Goal: Check status: Check status

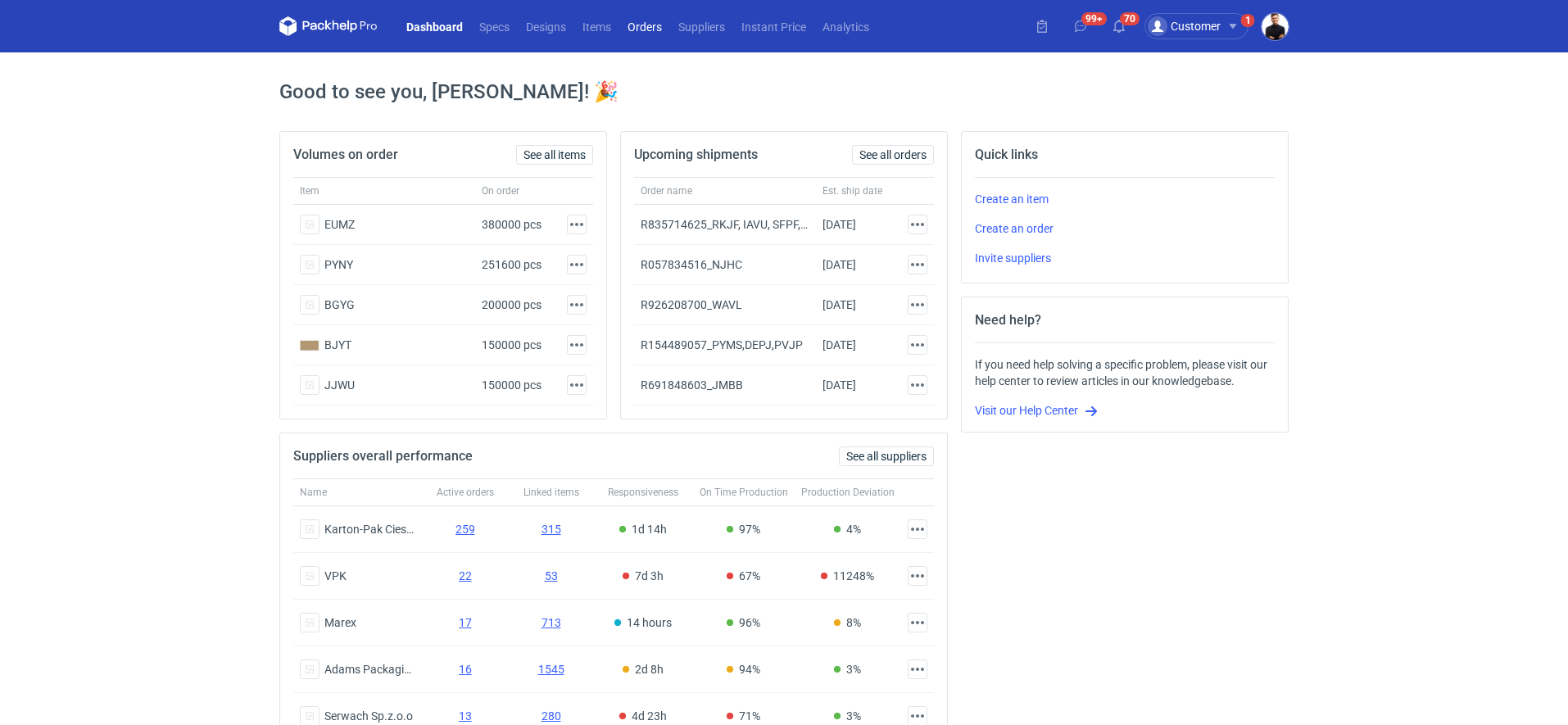
click at [651, 21] on link "Orders" at bounding box center [644, 26] width 51 height 20
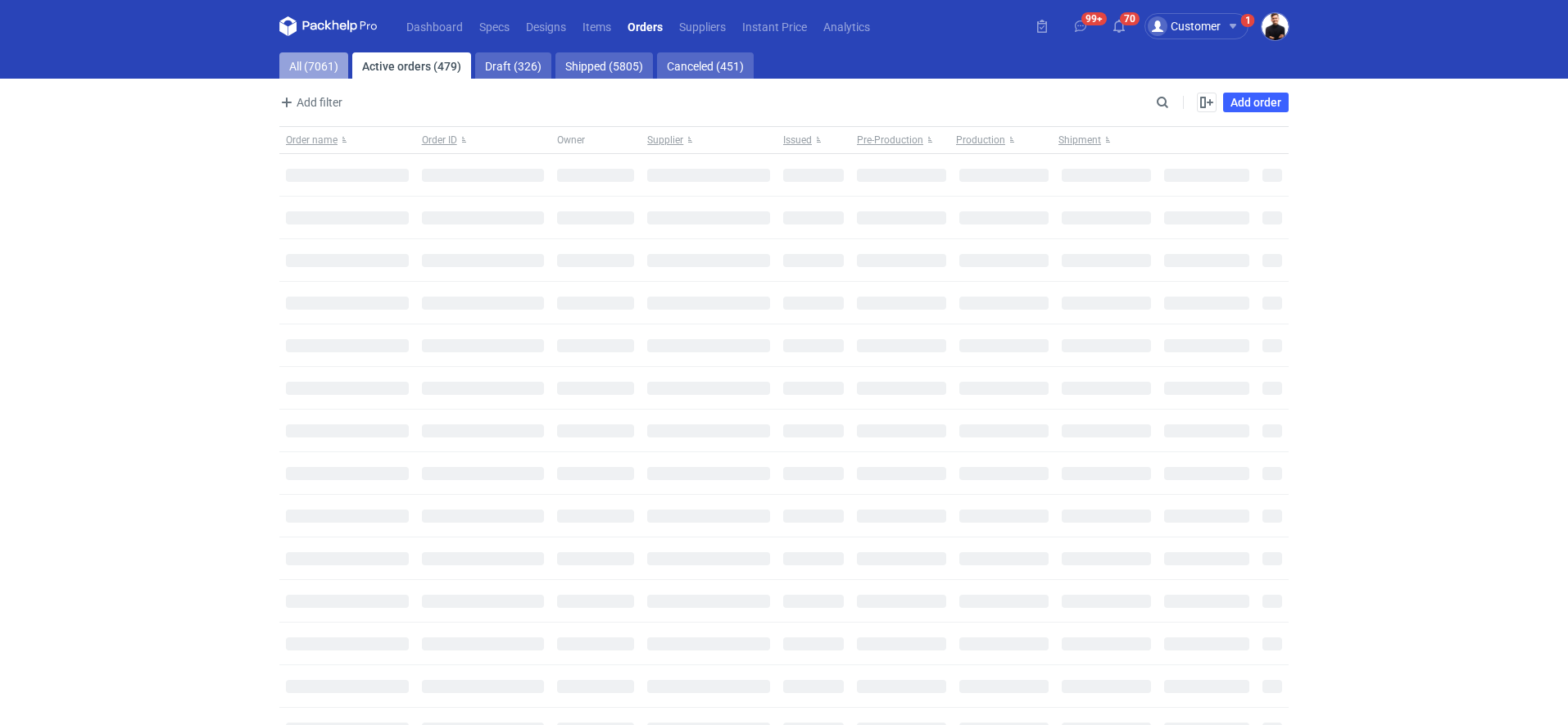
click at [312, 74] on link "All (7061)" at bounding box center [313, 66] width 69 height 26
click at [1163, 100] on input "Search" at bounding box center [1090, 102] width 162 height 20
paste input "R095952224"
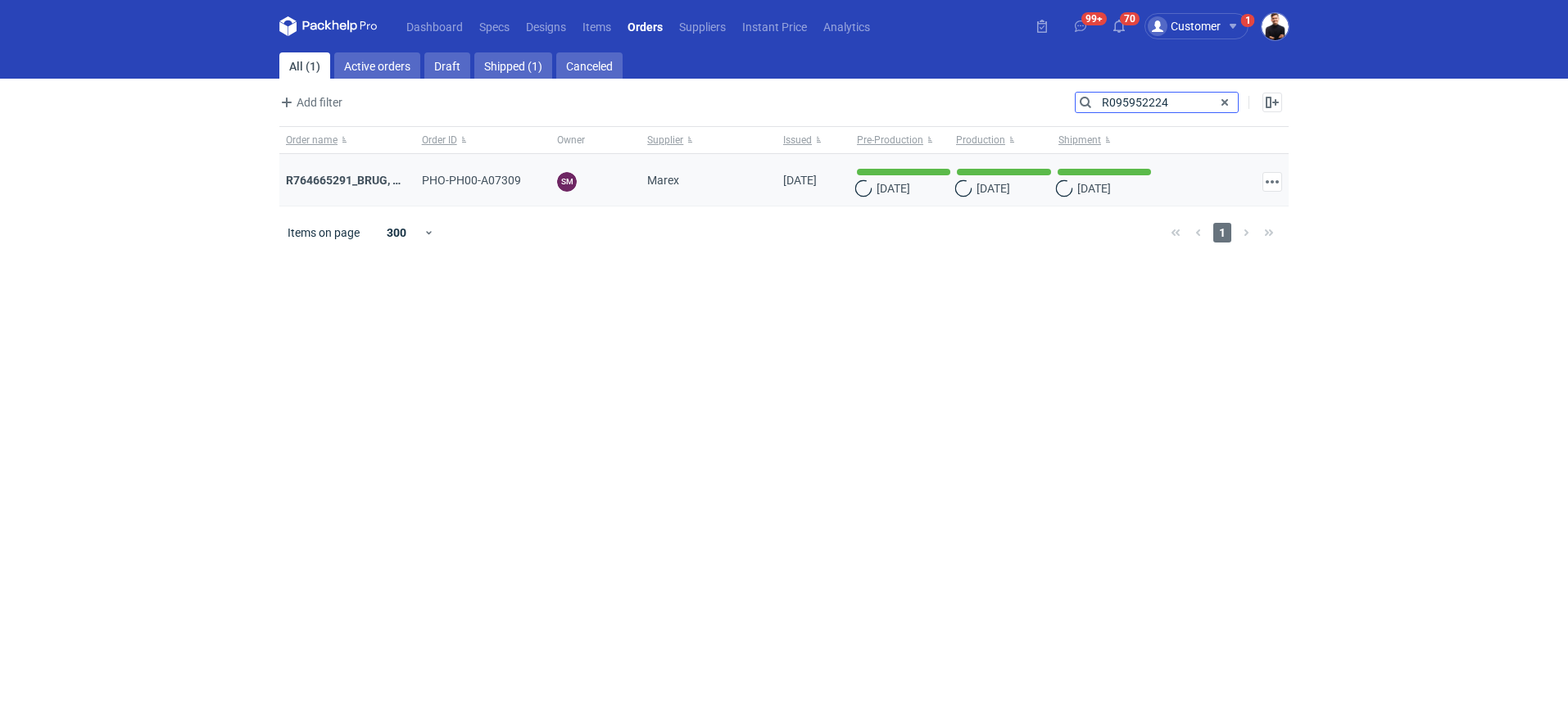
type input "R095952224"
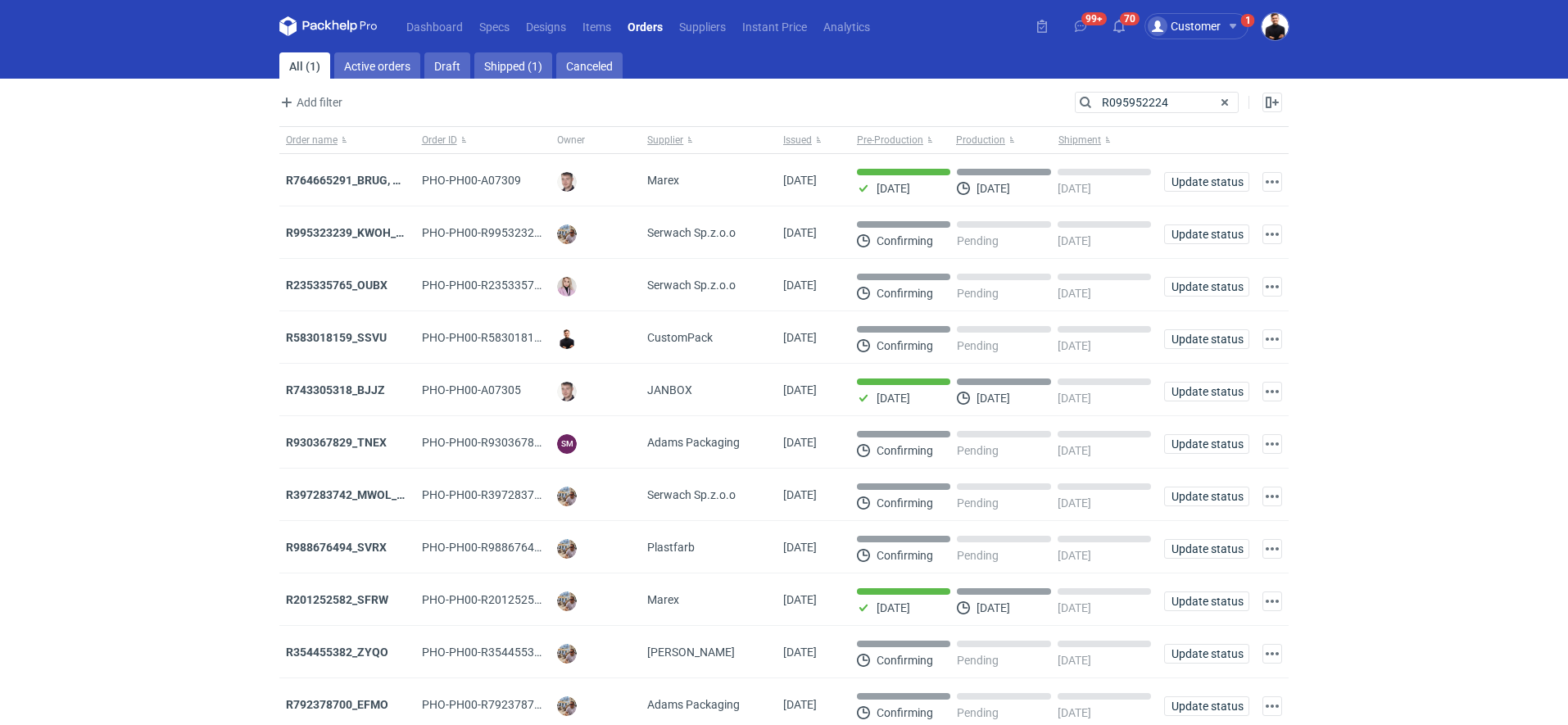
click at [289, 67] on link "All (1)" at bounding box center [304, 66] width 51 height 26
click at [1173, 105] on div "Search R095952224" at bounding box center [1156, 101] width 164 height 21
click at [1143, 95] on input "R095952224" at bounding box center [1156, 102] width 162 height 20
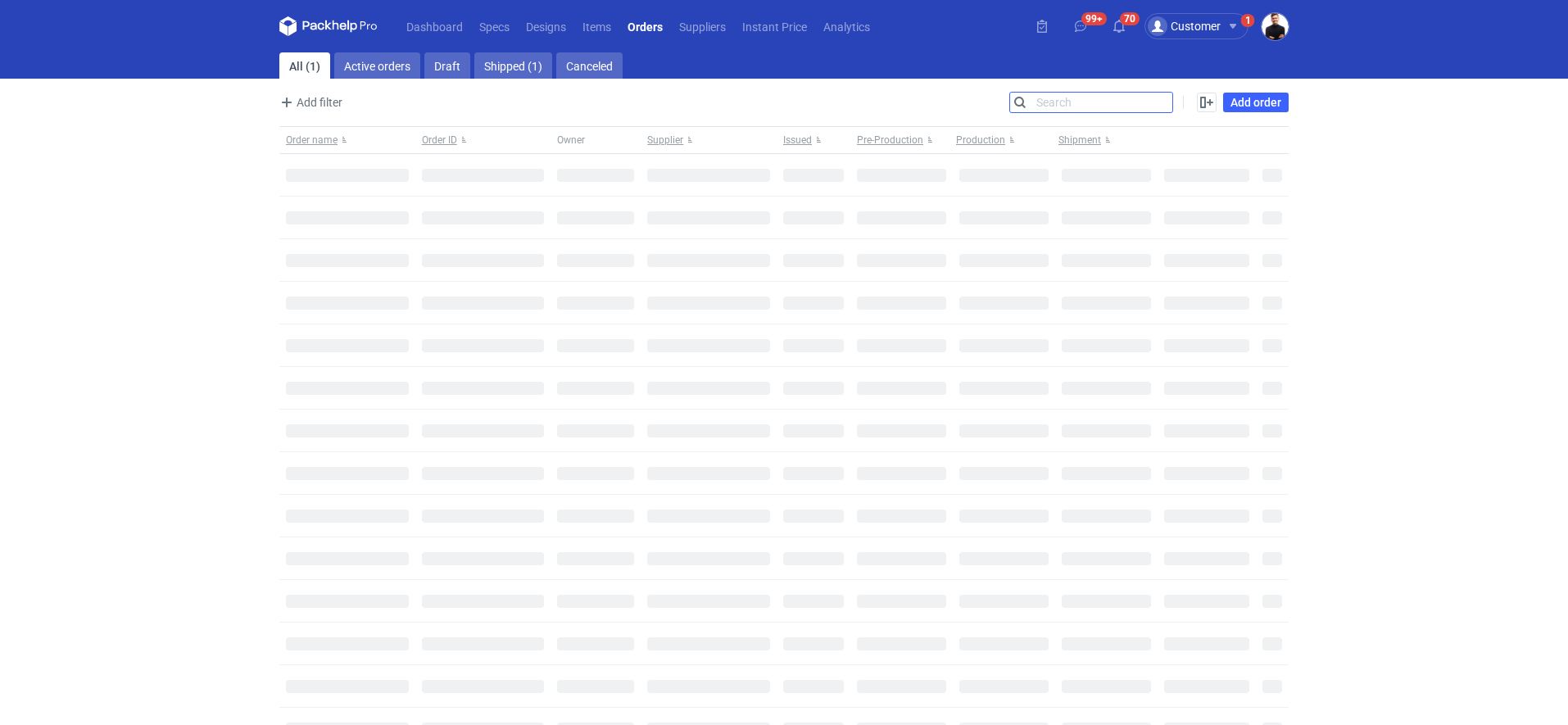
click at [1143, 95] on input "Search" at bounding box center [1090, 102] width 162 height 20
paste input "R095952224"
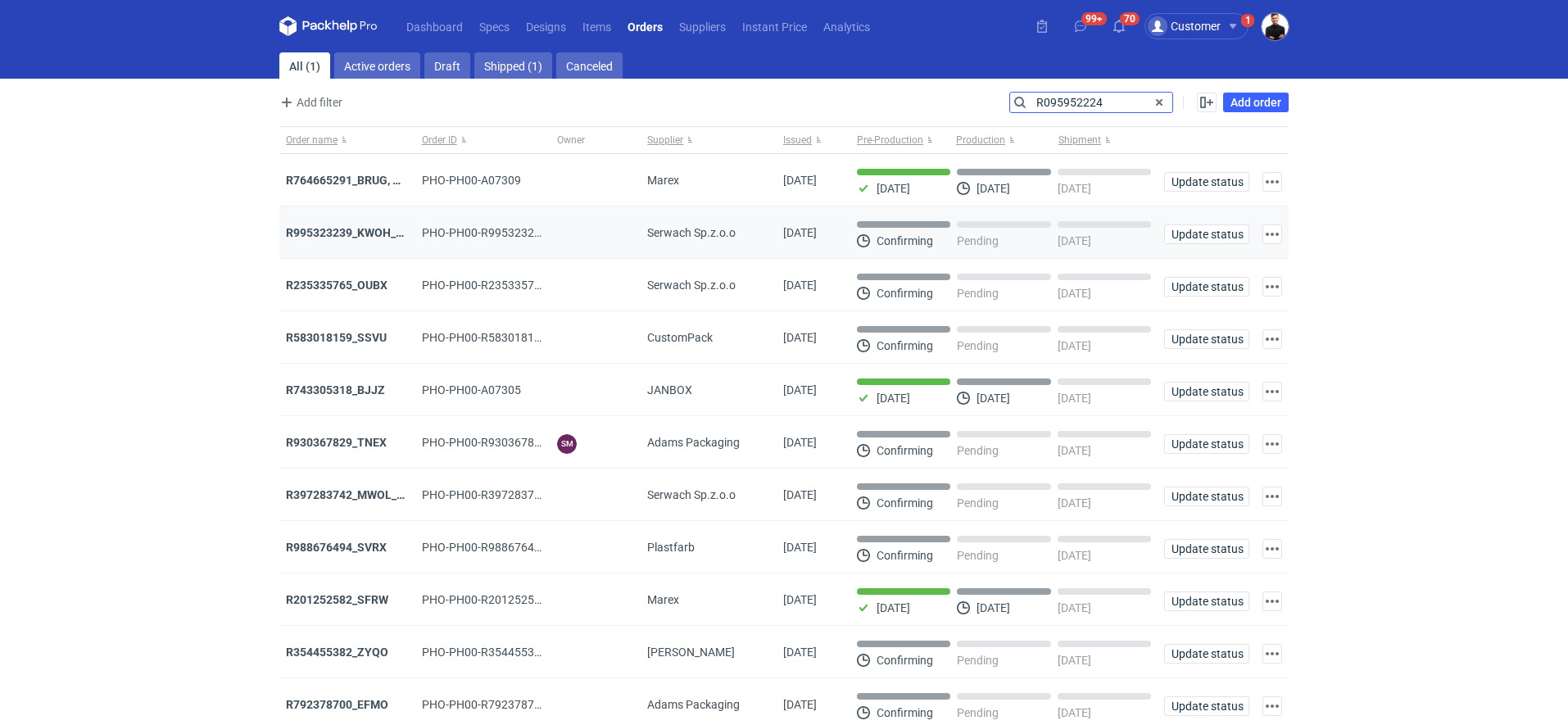
type input "R095952224"
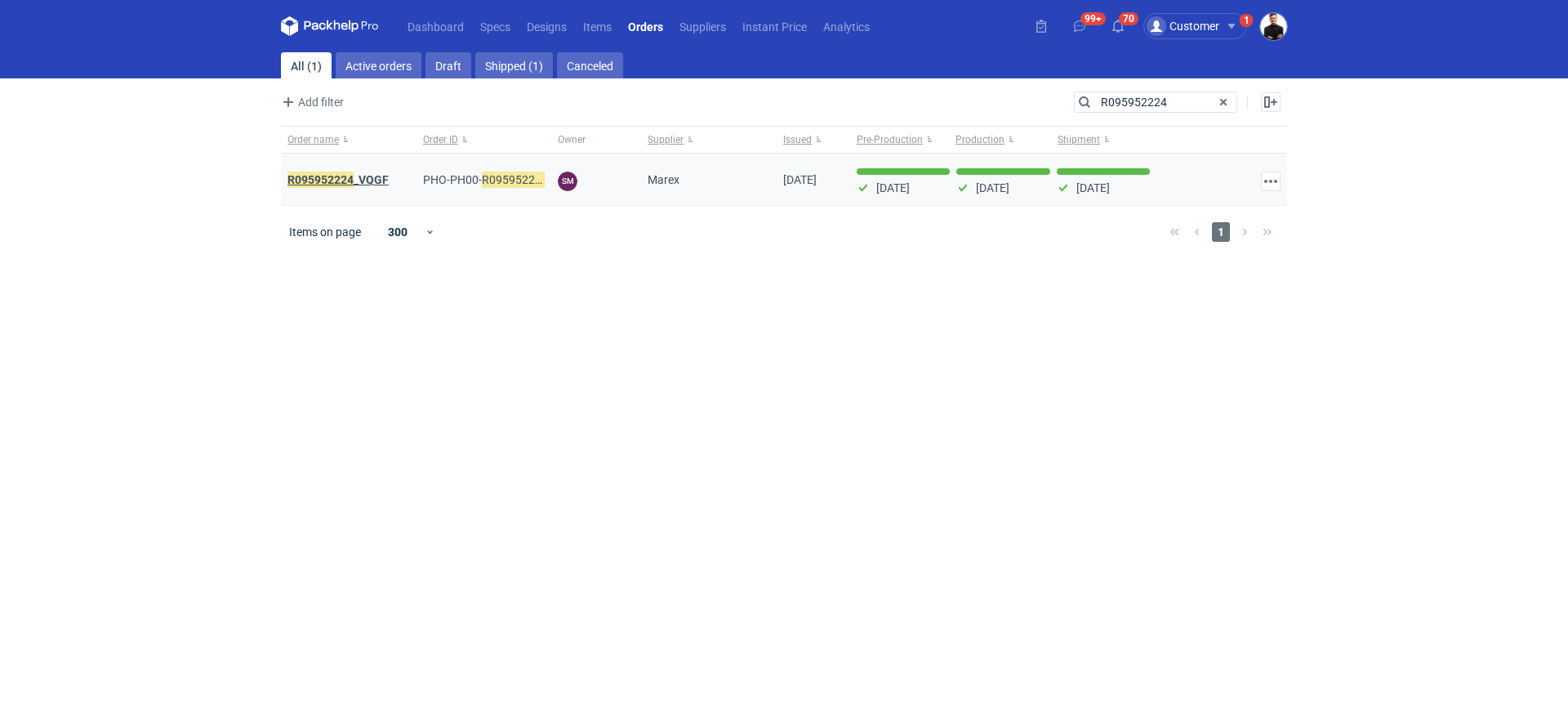
click at [374, 175] on strong "R095952224 _VQGF" at bounding box center [338, 179] width 101 height 18
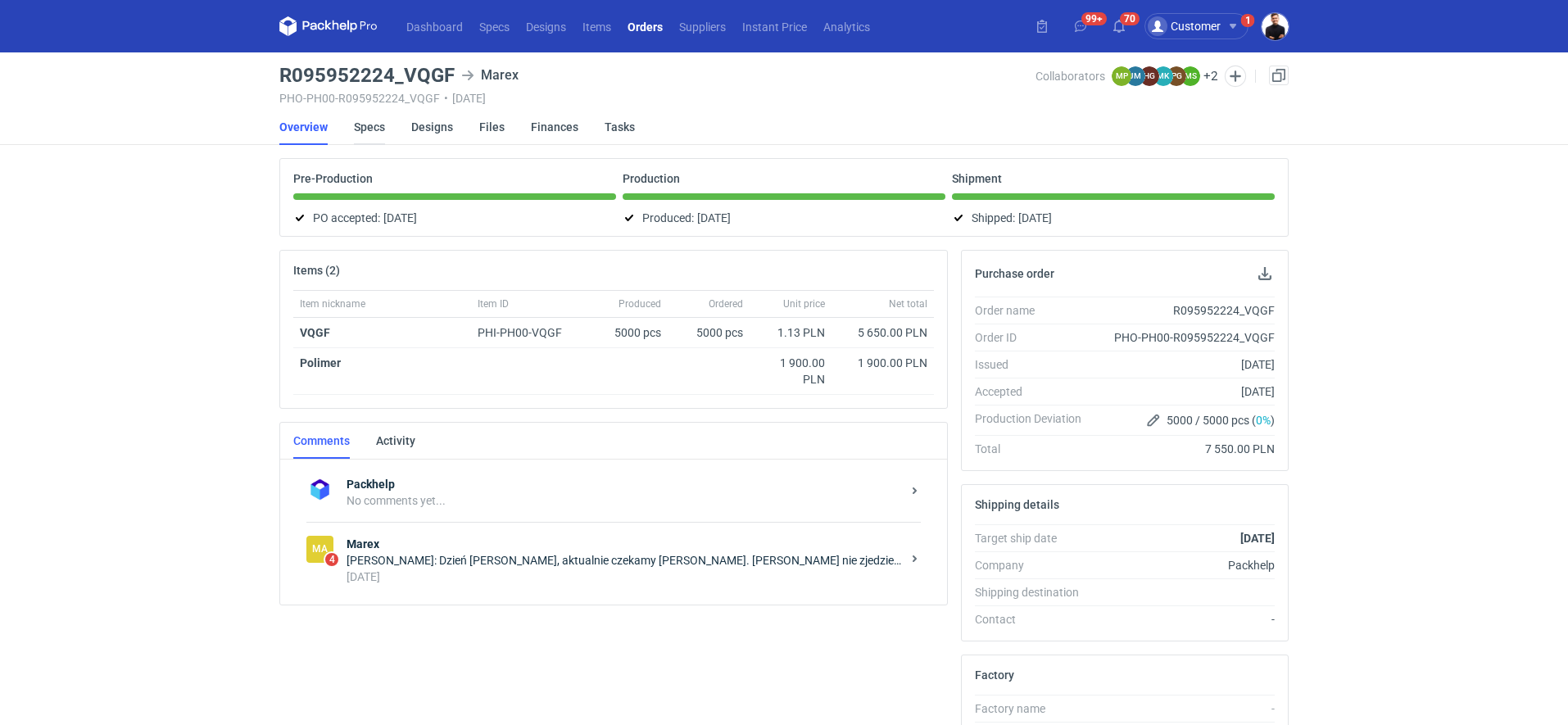
click at [371, 121] on link "Specs" at bounding box center [368, 127] width 31 height 36
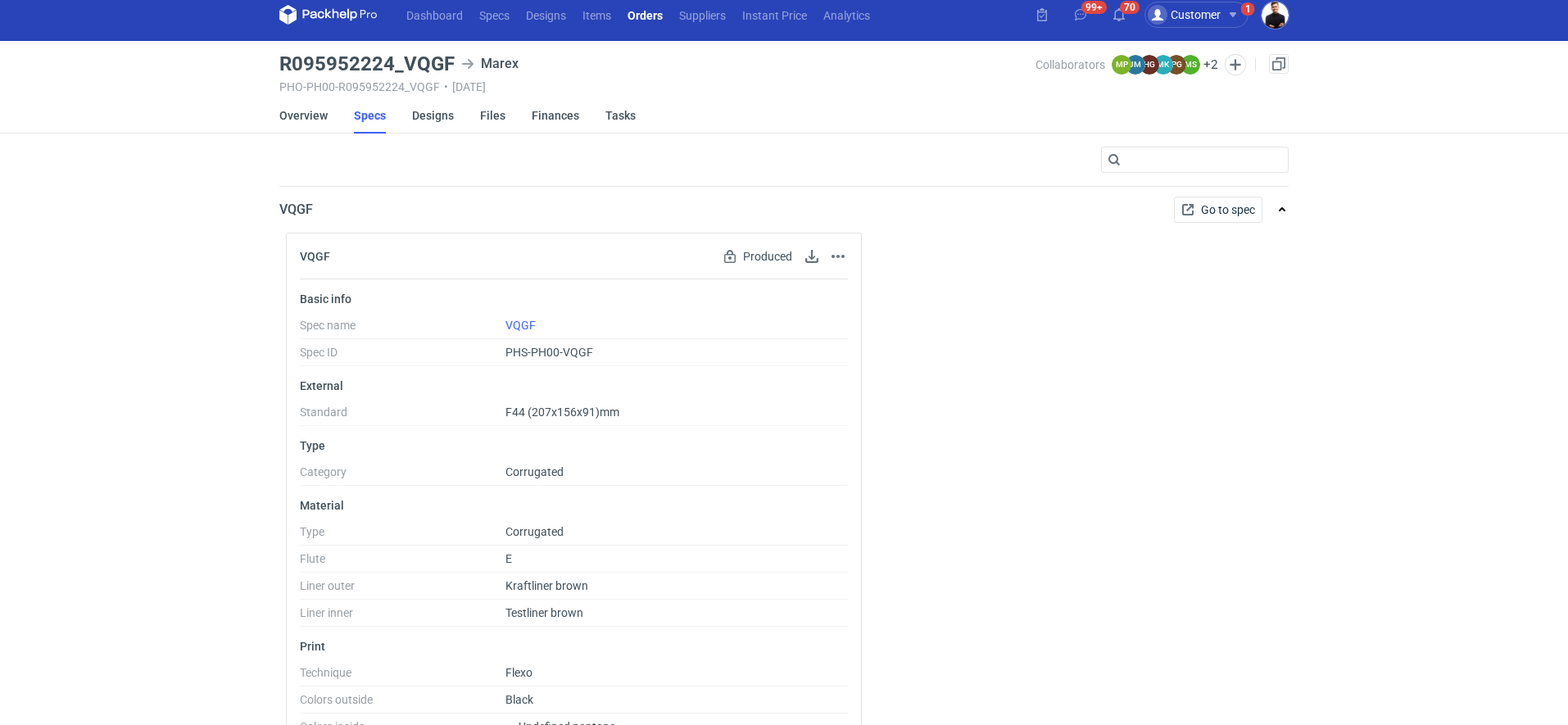
scroll to position [114, 0]
